Goal: Check status: Check status

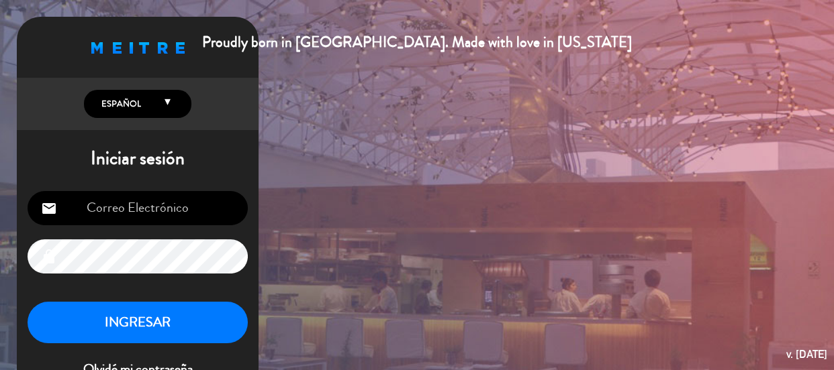
type input "[EMAIL_ADDRESS][DOMAIN_NAME]"
click at [176, 314] on button "INGRESAR" at bounding box center [138, 323] width 220 height 42
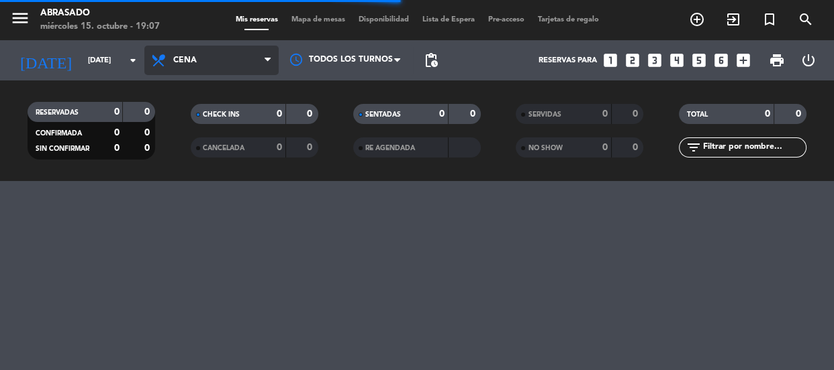
click at [185, 62] on span "Cena" at bounding box center [184, 60] width 23 height 9
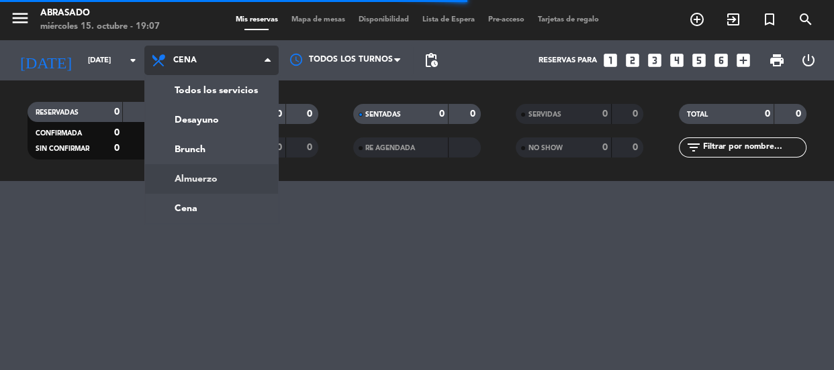
click at [181, 181] on ng-component "menu Abrasado miércoles 15. octubre - 19:07 Mis reservas Mapa de mesas Disponib…" at bounding box center [417, 90] width 834 height 181
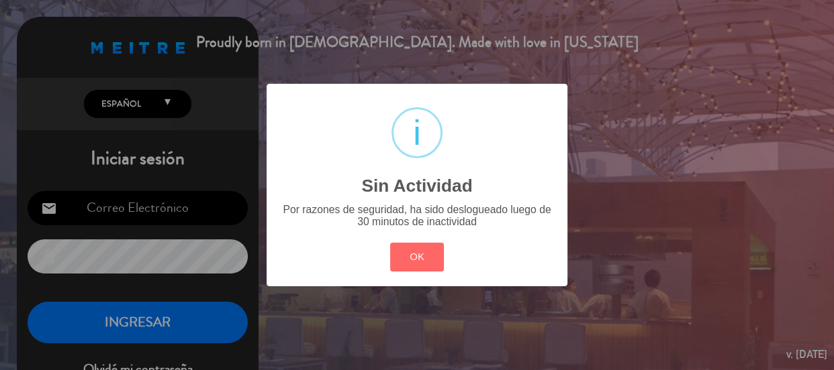
type input "[EMAIL_ADDRESS][DOMAIN_NAME]"
click at [160, 327] on div "? ! i Sin Actividad × Por razones de seguridad, ha sido deslogueado luego de 30…" at bounding box center [417, 185] width 834 height 370
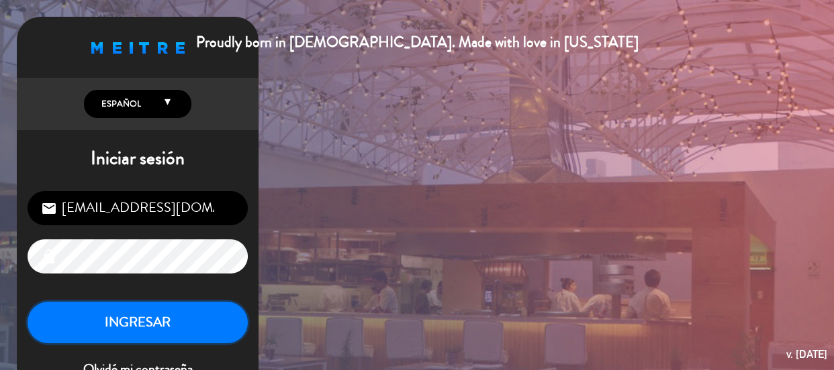
click at [165, 335] on button "INGRESAR" at bounding box center [138, 323] width 220 height 42
